Goal: Find contact information: Find contact information

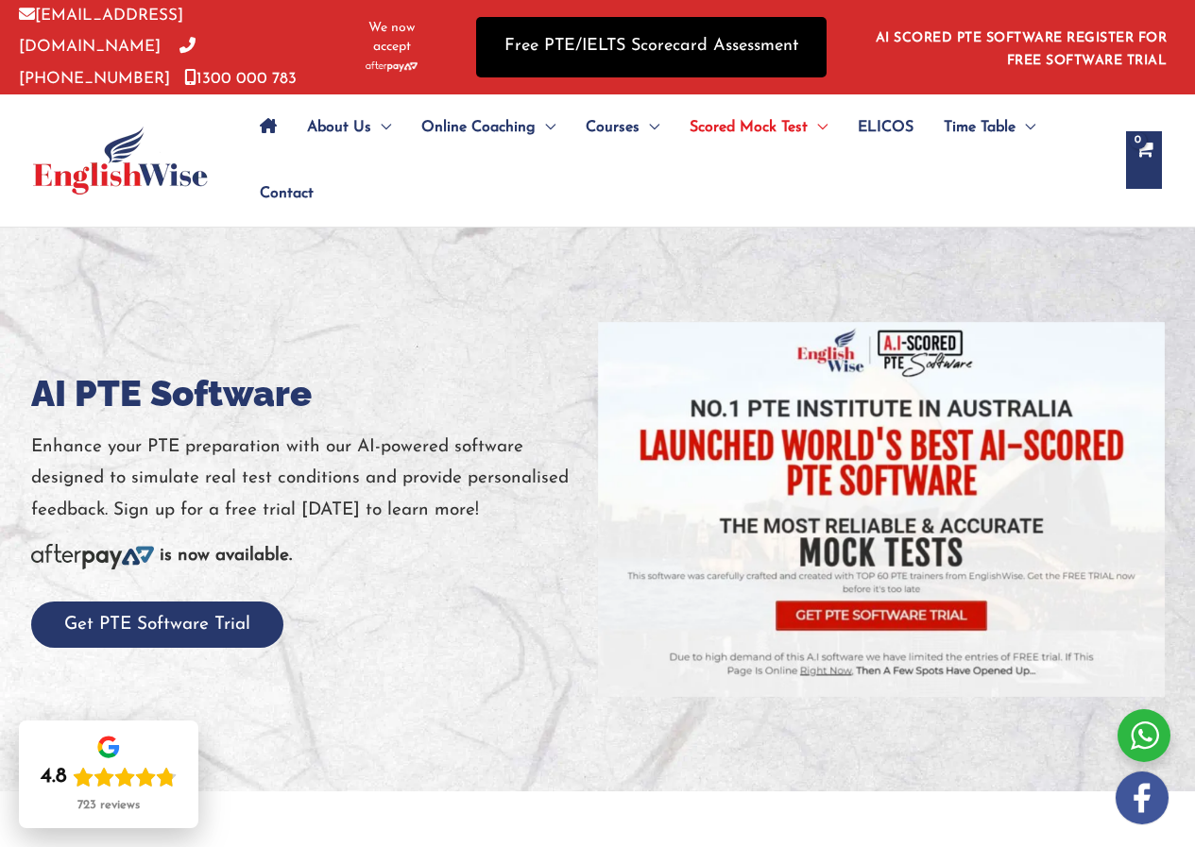
click at [683, 51] on link "Free PTE/IELTS Scorecard Assessment" at bounding box center [651, 46] width 350 height 59
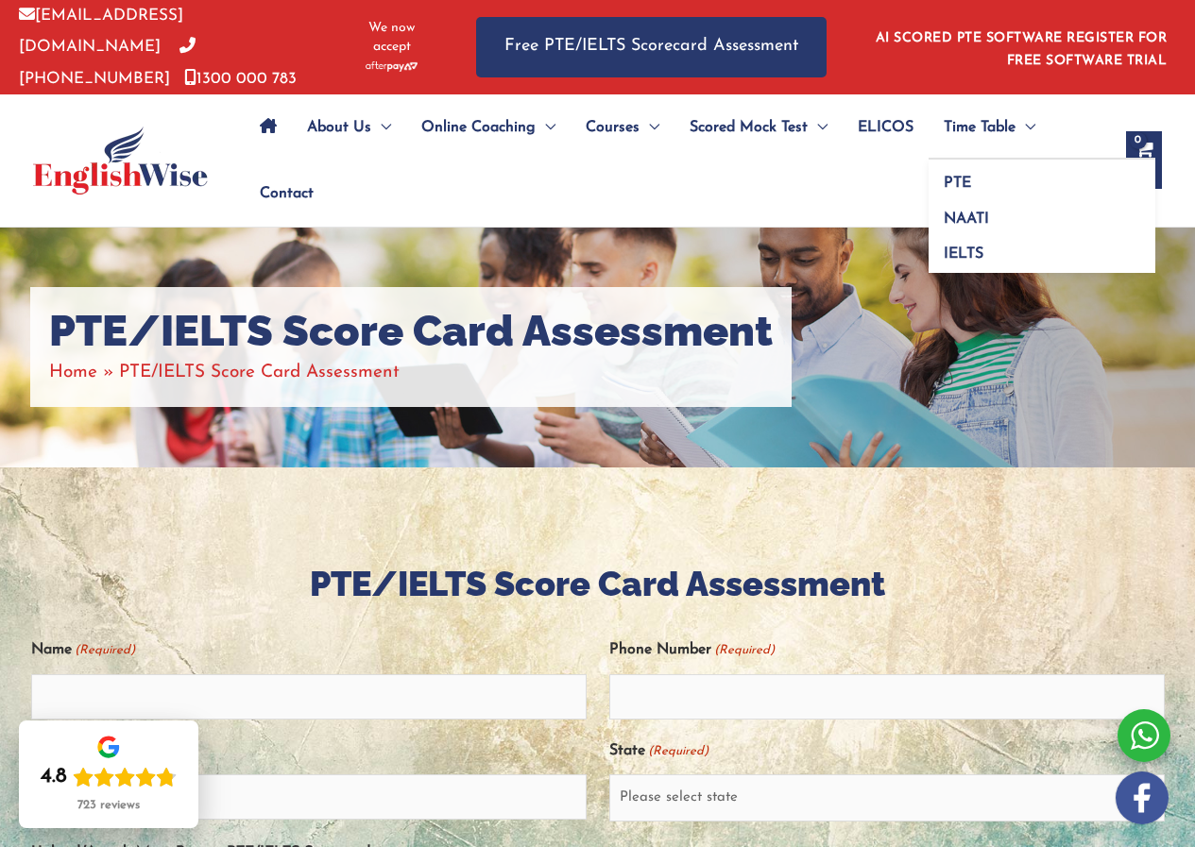
click at [1018, 113] on span "Menu Toggle" at bounding box center [1025, 127] width 20 height 66
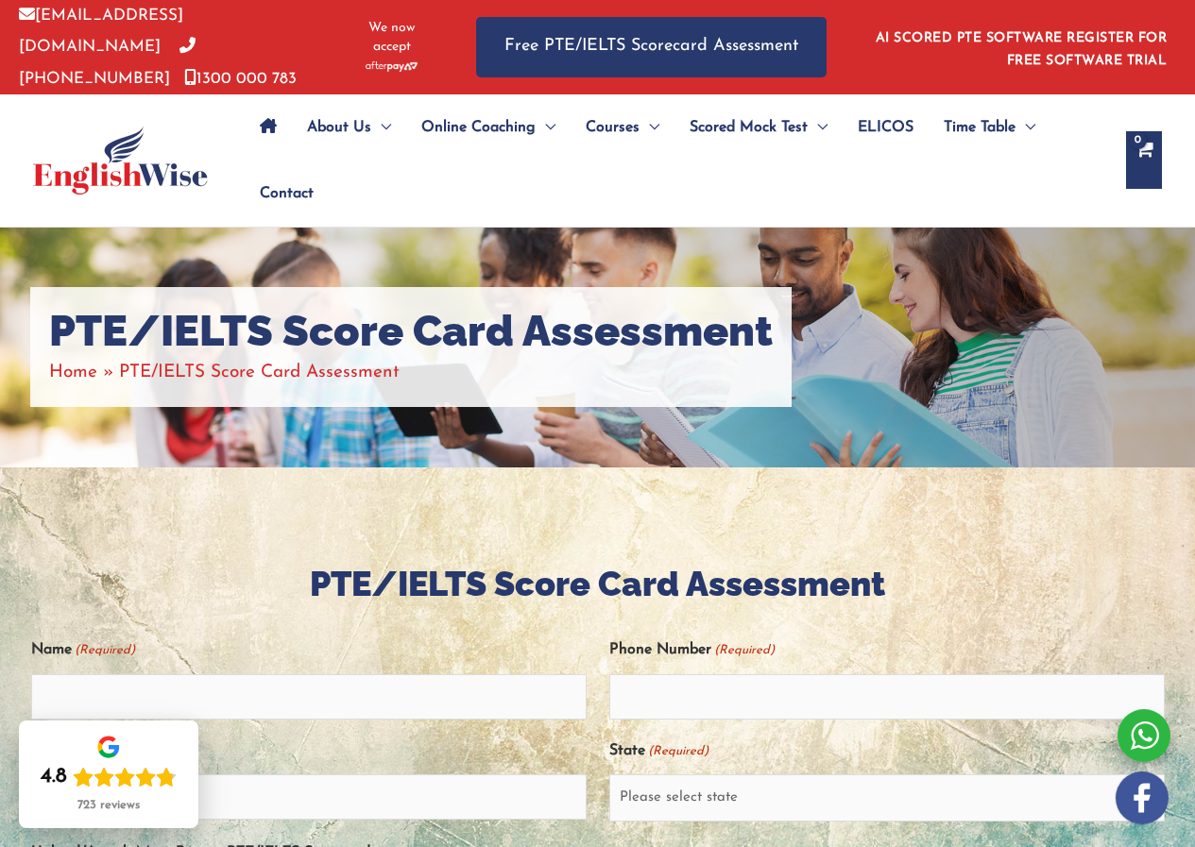
click at [280, 183] on span "Contact" at bounding box center [287, 194] width 54 height 66
